Goal: Task Accomplishment & Management: Complete application form

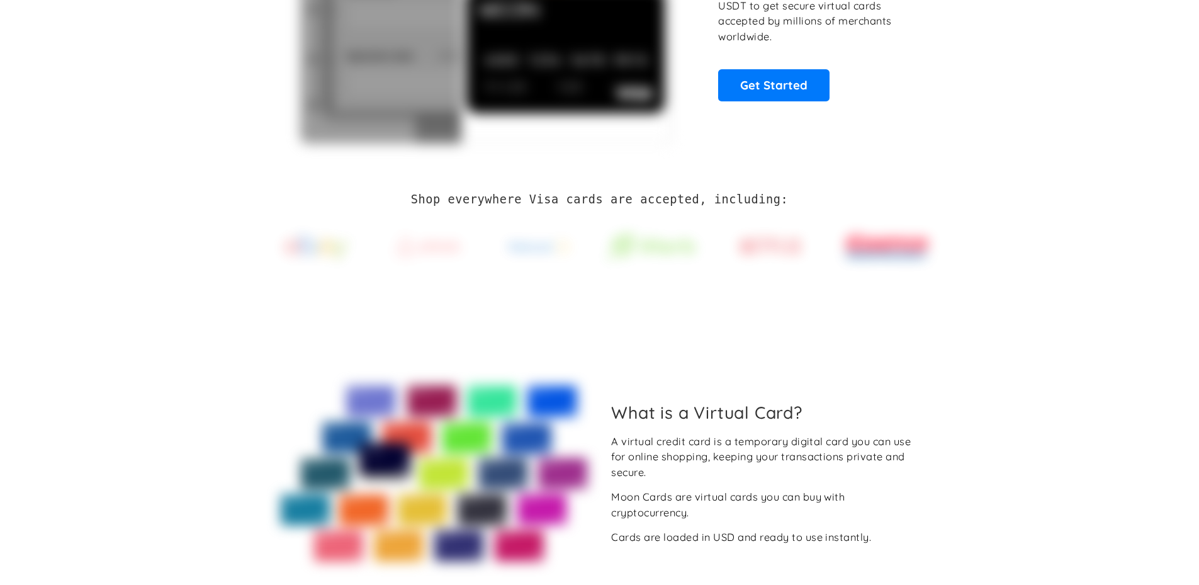
scroll to position [189, 0]
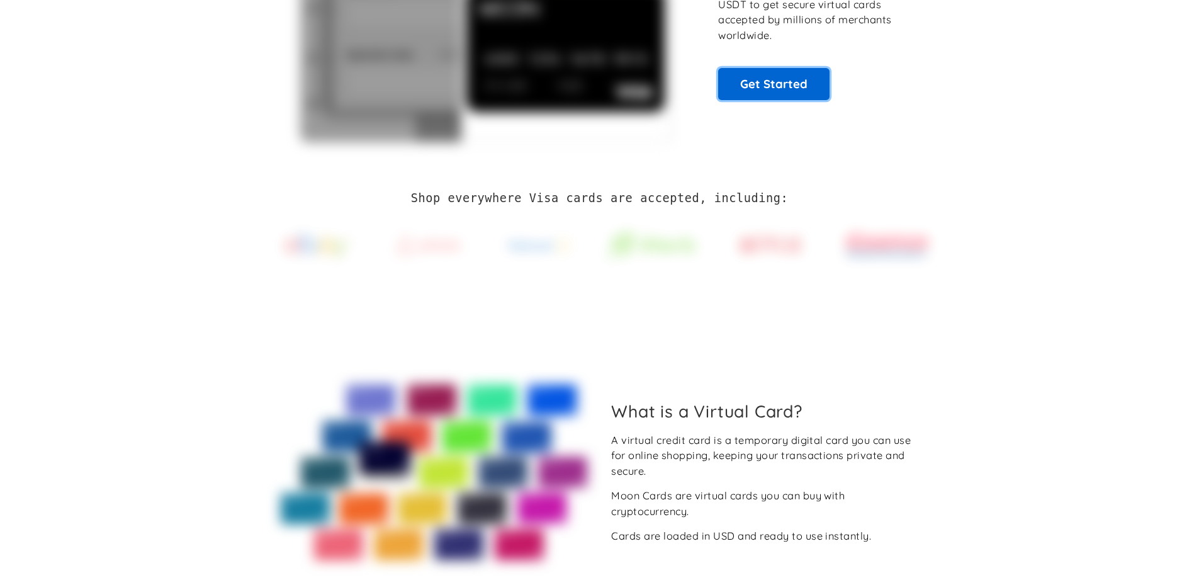
click at [776, 79] on link "Get Started" at bounding box center [773, 83] width 111 height 31
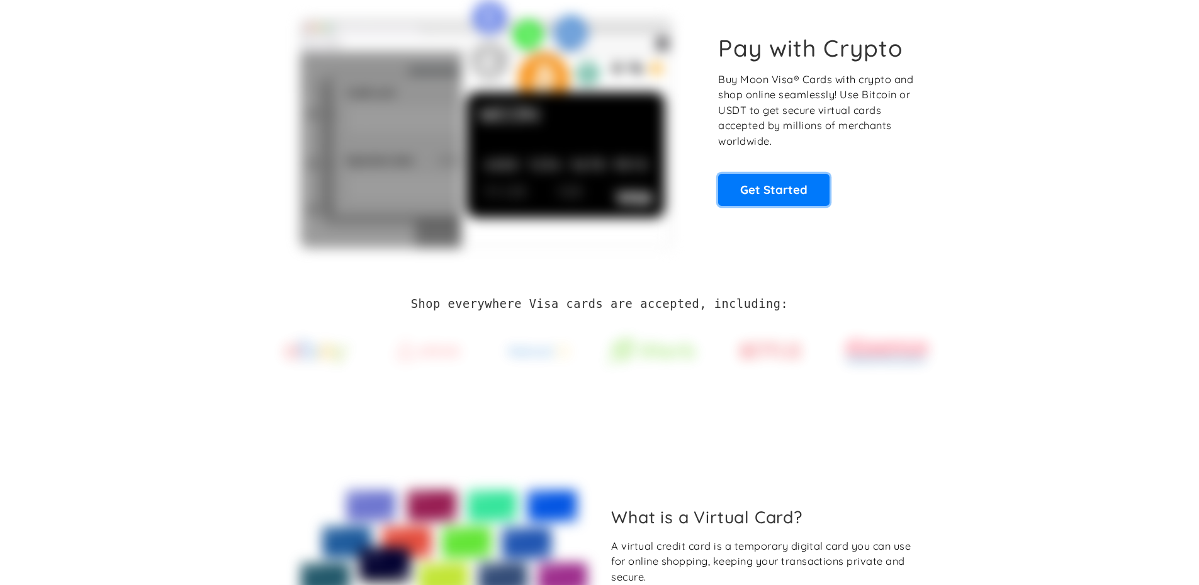
scroll to position [0, 0]
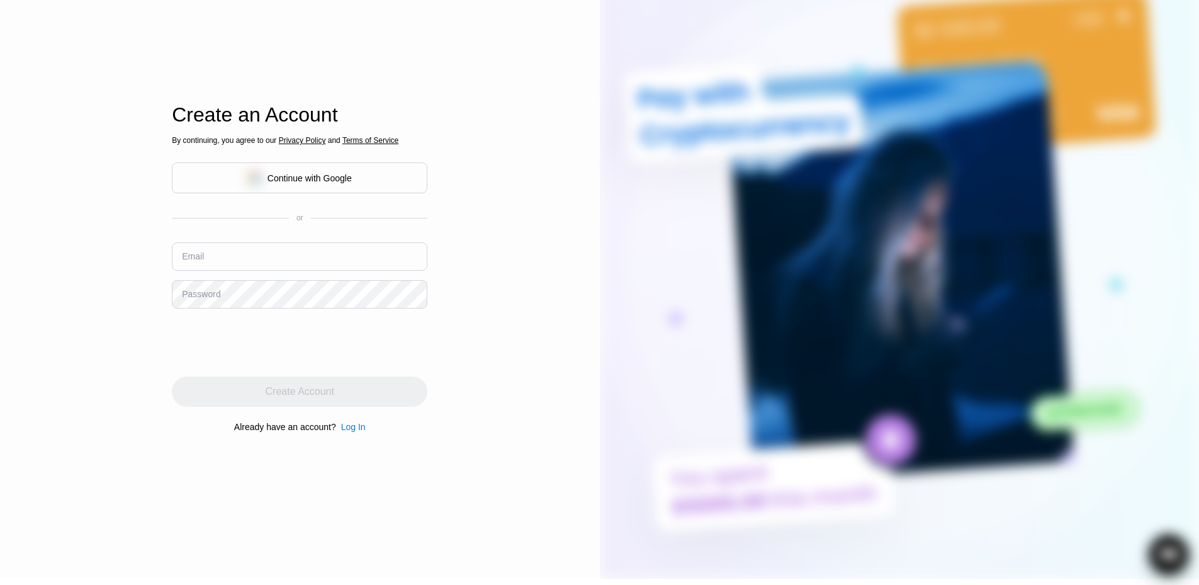
scroll to position [189, 0]
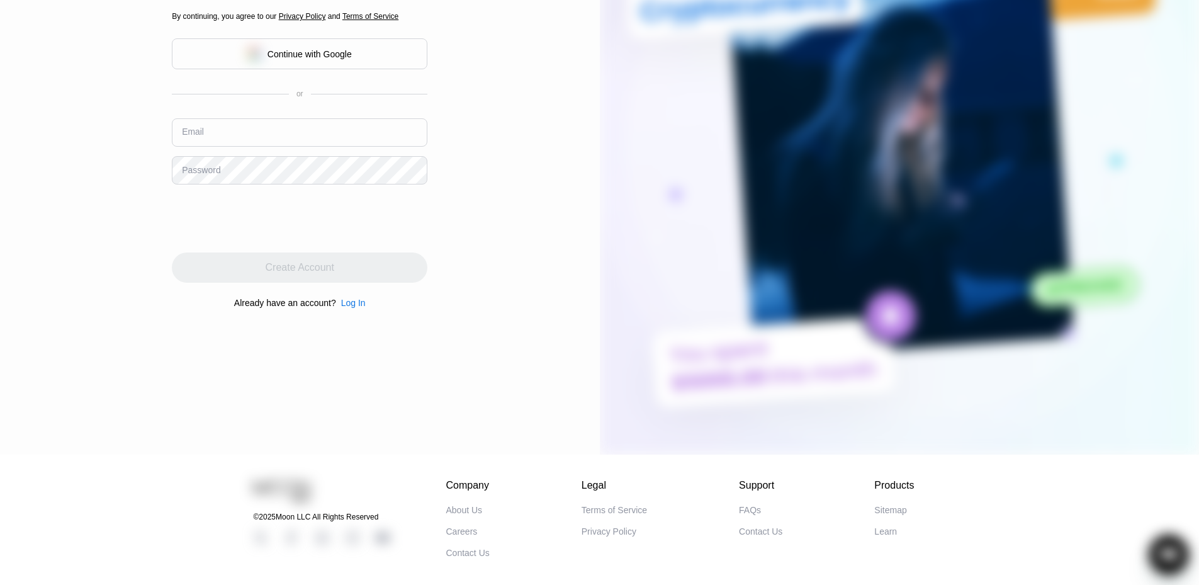
click at [334, 132] on input "text" at bounding box center [299, 132] width 255 height 28
click at [246, 140] on input "ty" at bounding box center [299, 132] width 255 height 28
type input "tysonjunior1@outlook.com"
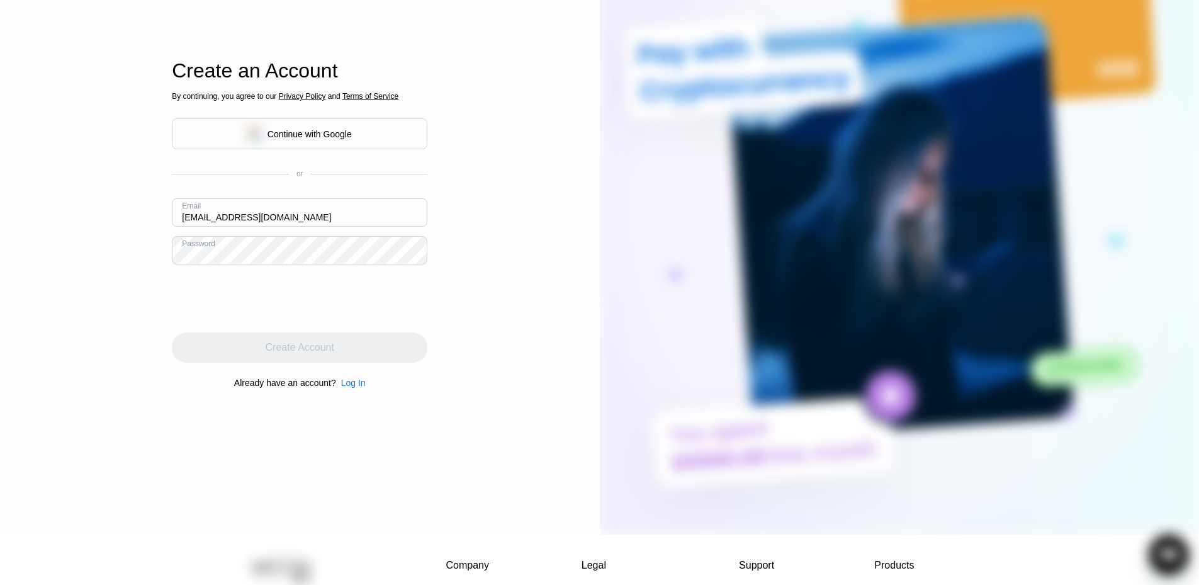
scroll to position [0, 0]
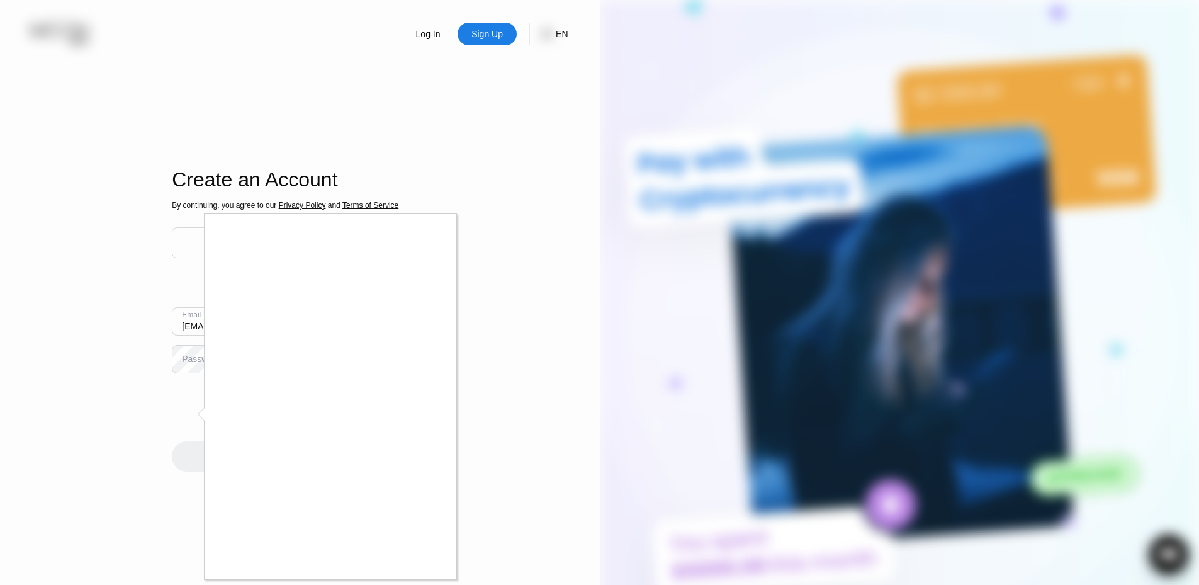
click at [186, 362] on div at bounding box center [599, 292] width 1199 height 585
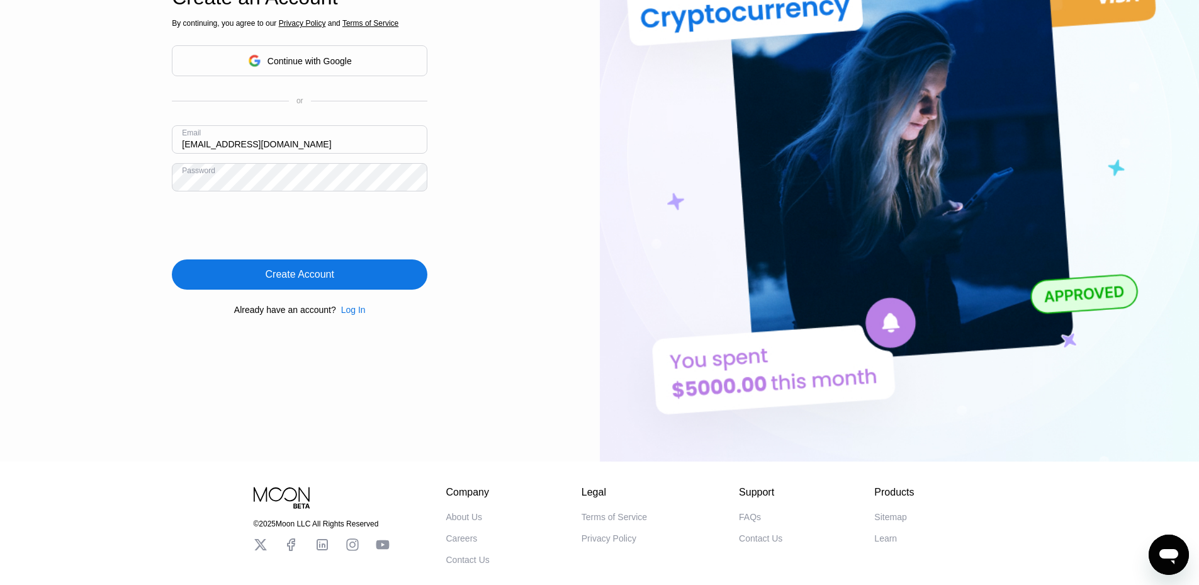
scroll to position [189, 0]
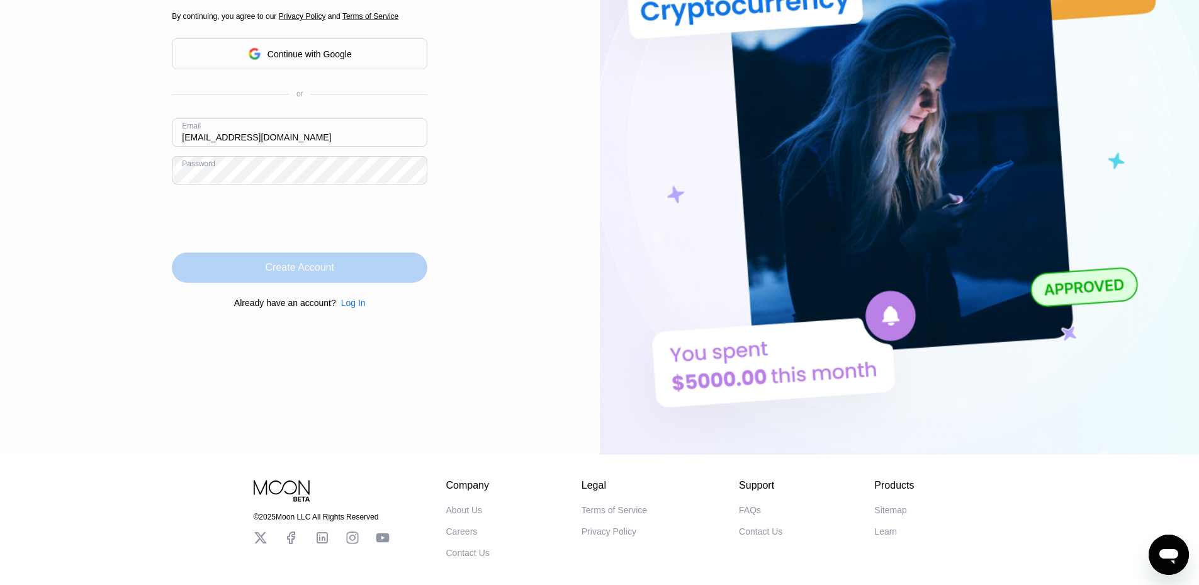
click at [354, 270] on div "Create Account" at bounding box center [299, 267] width 255 height 30
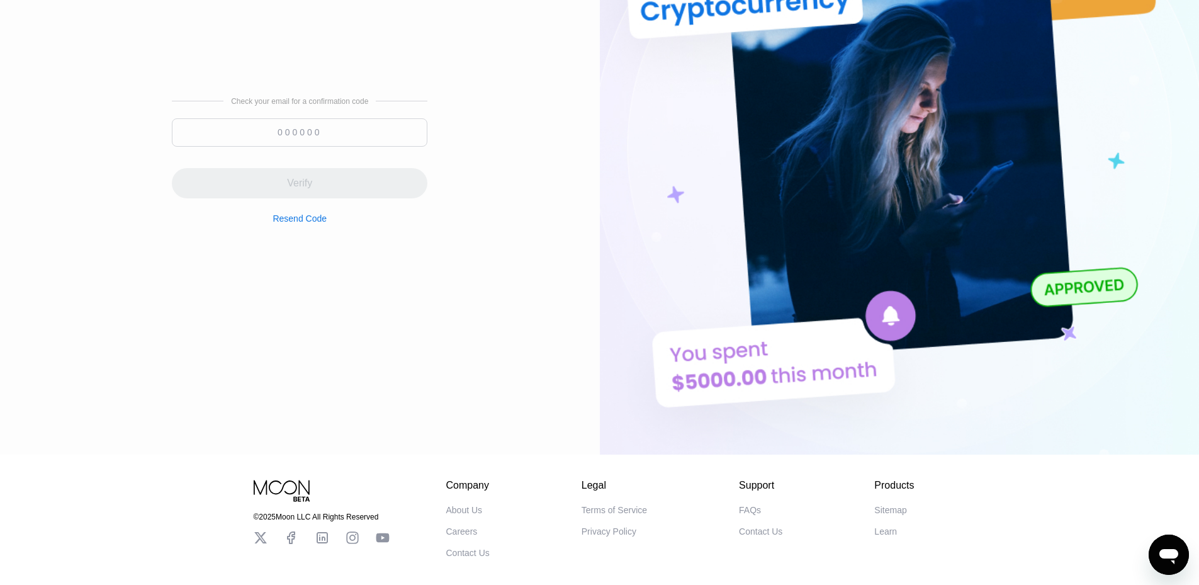
click at [335, 123] on input at bounding box center [299, 132] width 255 height 28
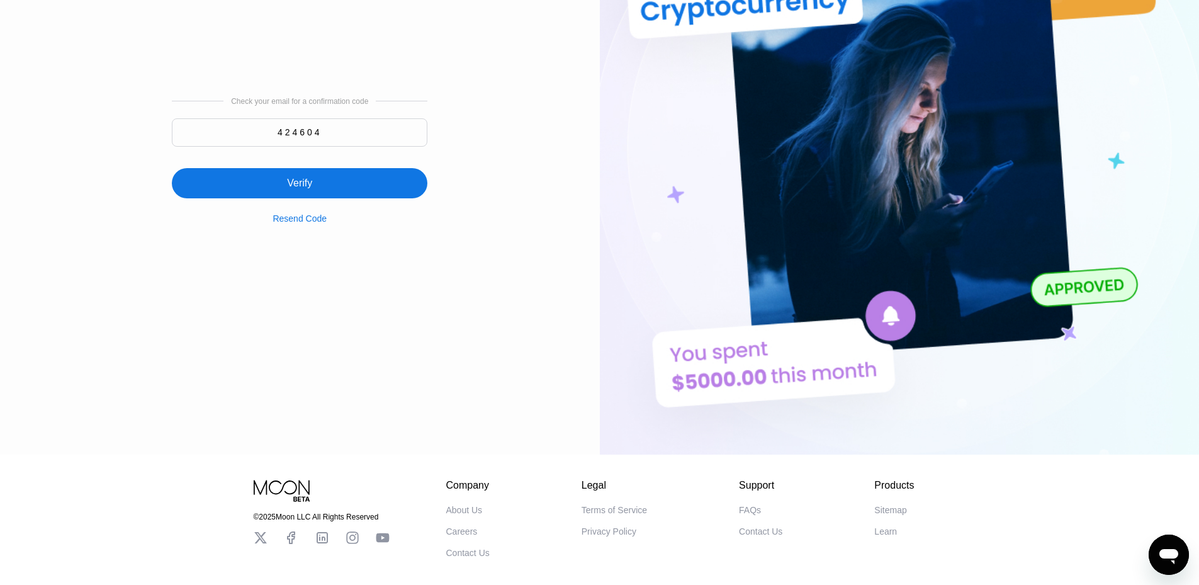
type input "424604"
click at [325, 193] on div "Verify" at bounding box center [299, 183] width 255 height 30
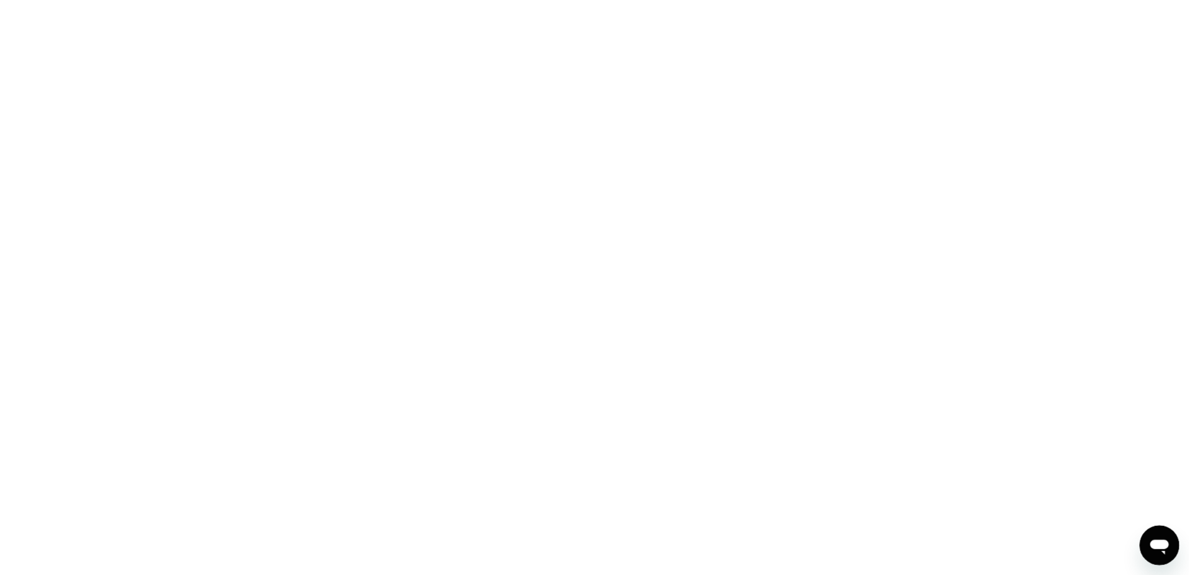
scroll to position [0, 0]
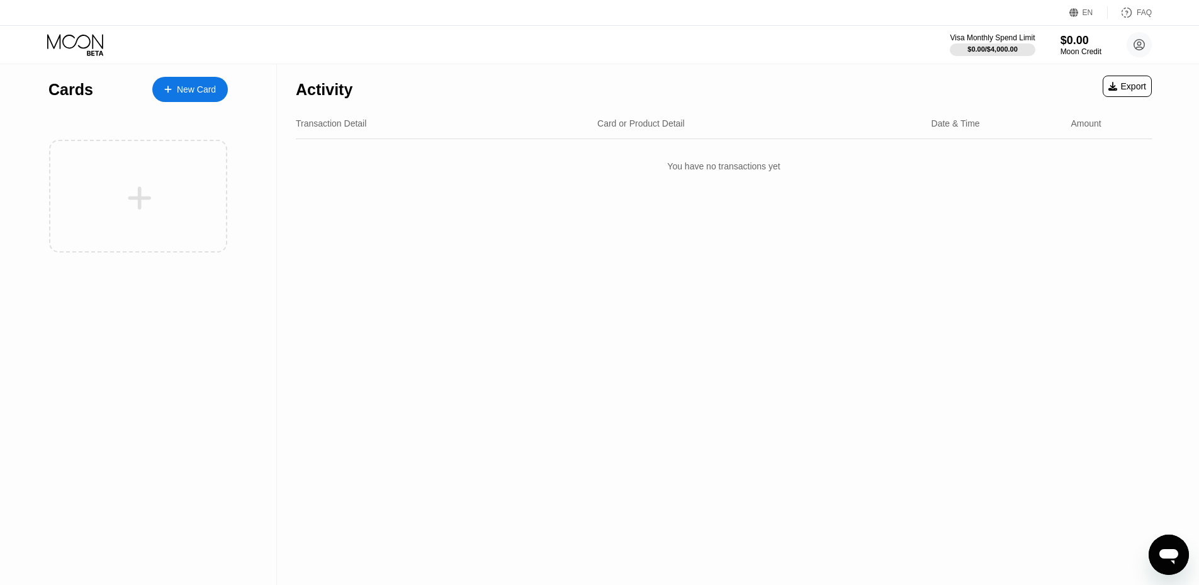
click at [182, 85] on div "New Card" at bounding box center [196, 89] width 39 height 11
